Goal: Information Seeking & Learning: Learn about a topic

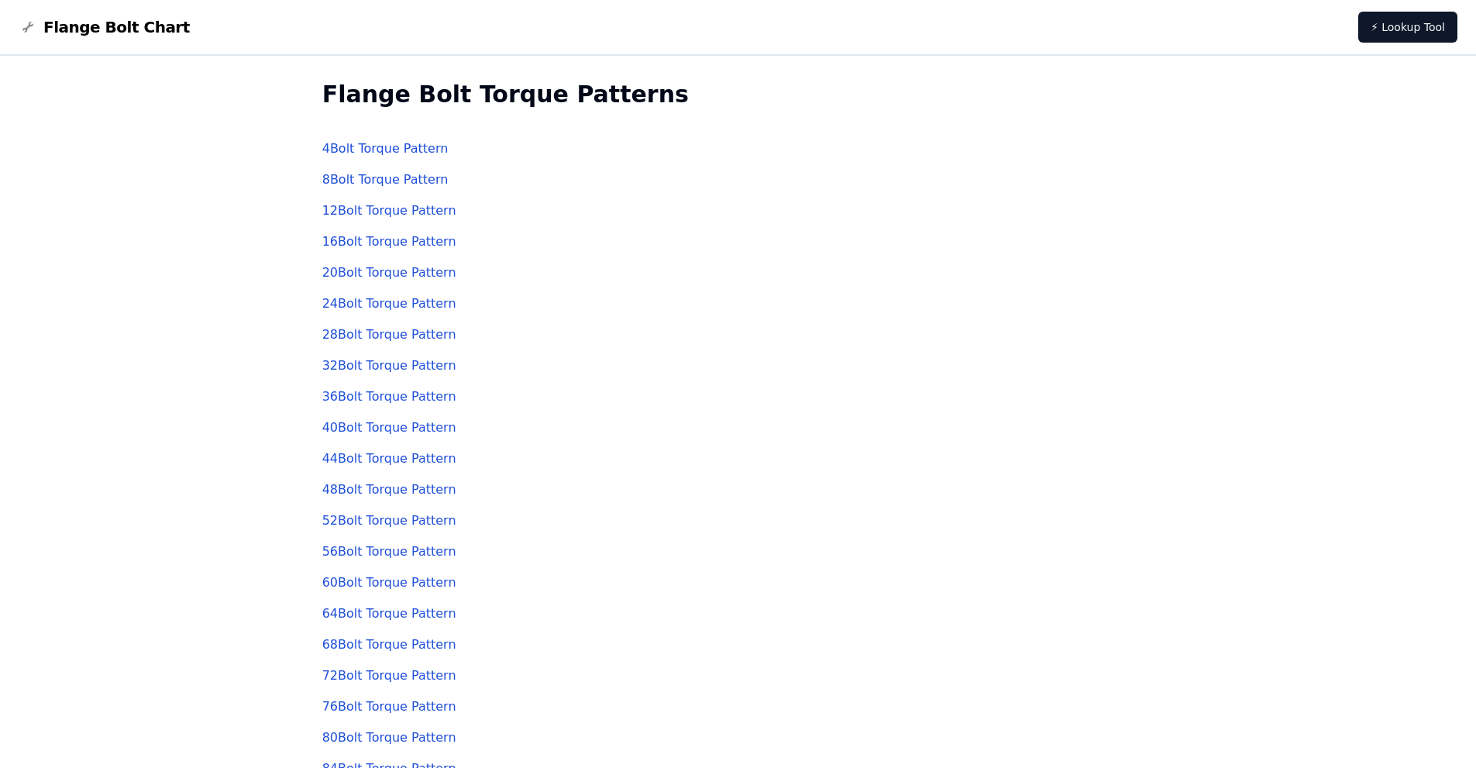
click at [354, 146] on link "4 Bolt Torque Pattern" at bounding box center [385, 148] width 126 height 15
click at [332, 608] on link "64 Bolt Torque Pattern" at bounding box center [389, 613] width 134 height 15
